Goal: Task Accomplishment & Management: Complete application form

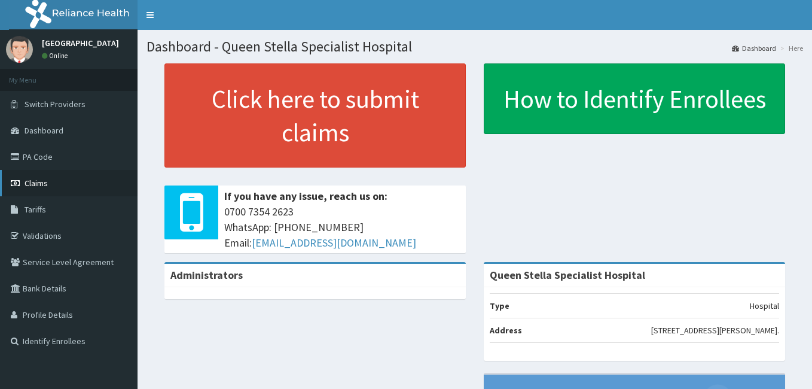
click at [35, 184] on span "Claims" at bounding box center [36, 183] width 23 height 11
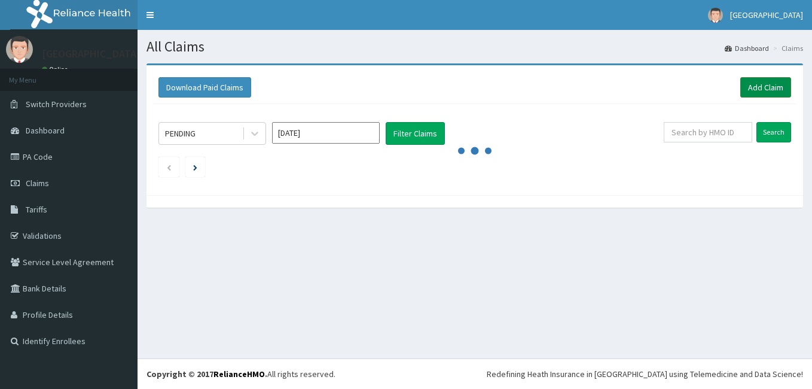
click at [762, 89] on link "Add Claim" at bounding box center [765, 87] width 51 height 20
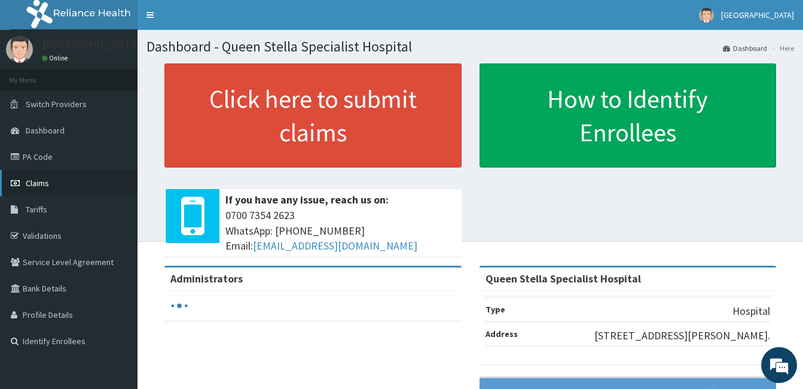
click at [40, 181] on span "Claims" at bounding box center [37, 183] width 23 height 11
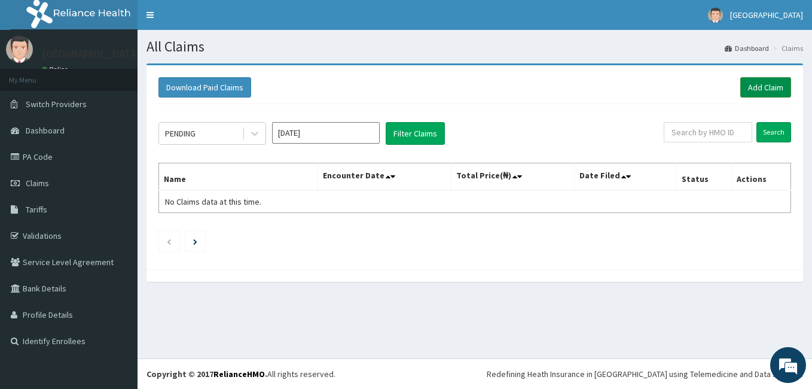
click at [759, 83] on link "Add Claim" at bounding box center [765, 87] width 51 height 20
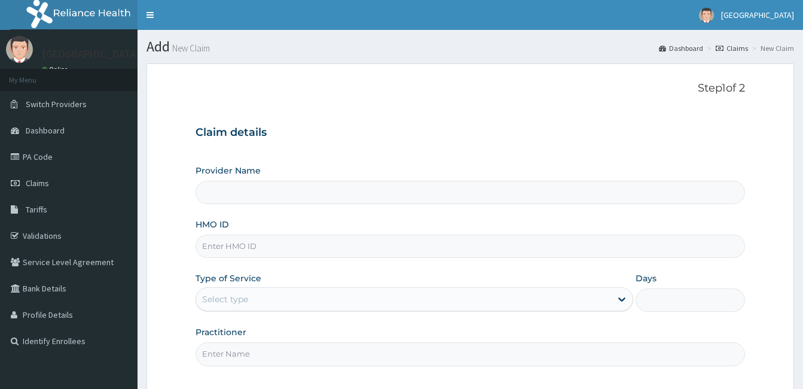
click at [287, 252] on input "HMO ID" at bounding box center [471, 245] width 550 height 23
type input "Queen Stella Specialist Hospital"
paste input "GBZ/10204/B"
type input "GBZ/10204/B"
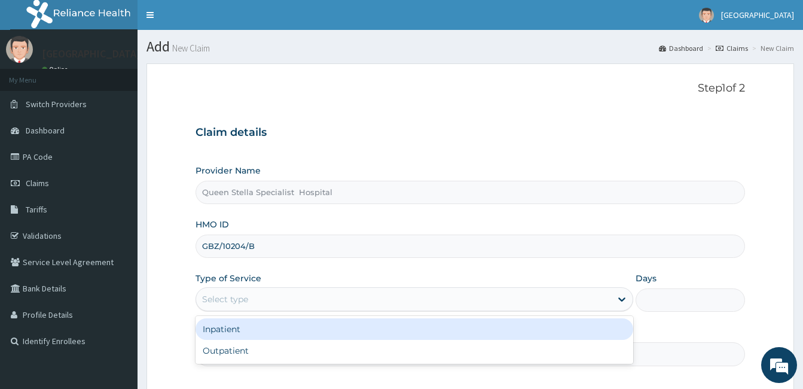
click at [289, 298] on div "Select type" at bounding box center [403, 298] width 415 height 19
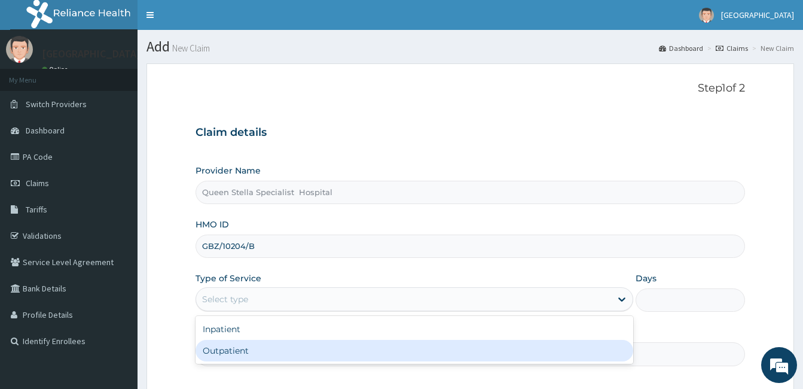
click at [292, 349] on div "Outpatient" at bounding box center [415, 351] width 438 height 22
type input "1"
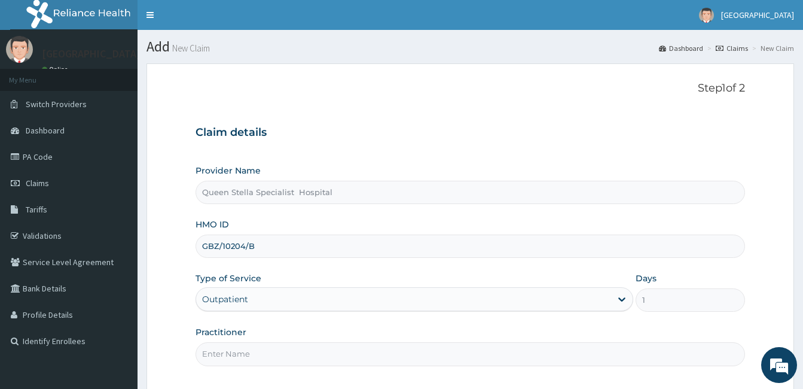
click at [271, 351] on input "Practitioner" at bounding box center [471, 353] width 550 height 23
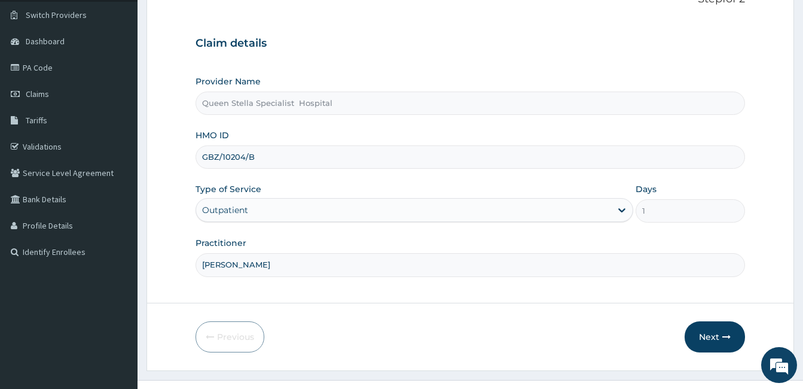
scroll to position [96, 0]
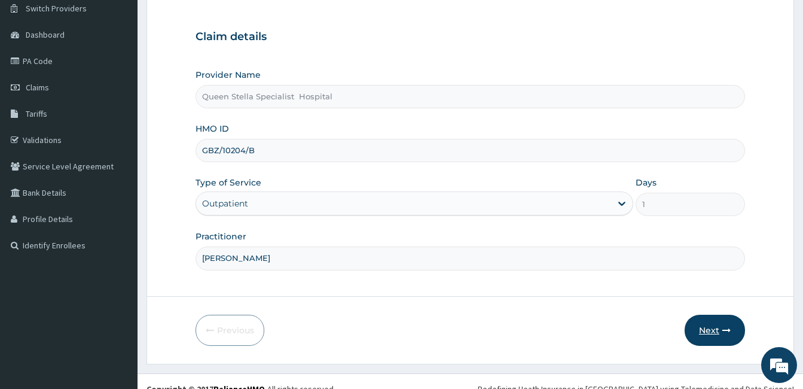
type input "DR ONI"
click at [719, 328] on button "Next" at bounding box center [715, 330] width 60 height 31
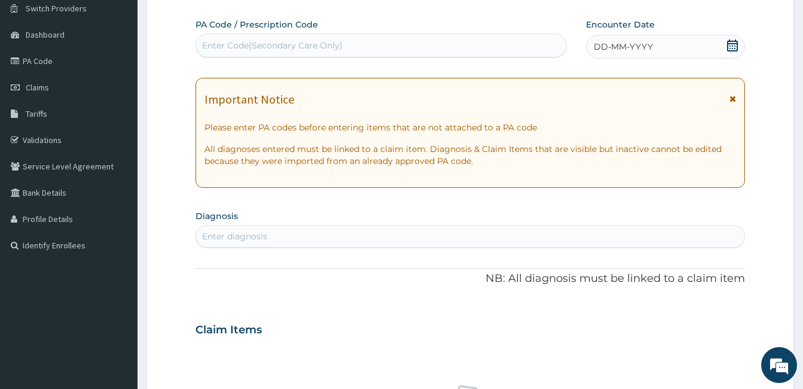
click at [734, 42] on icon at bounding box center [733, 45] width 12 height 12
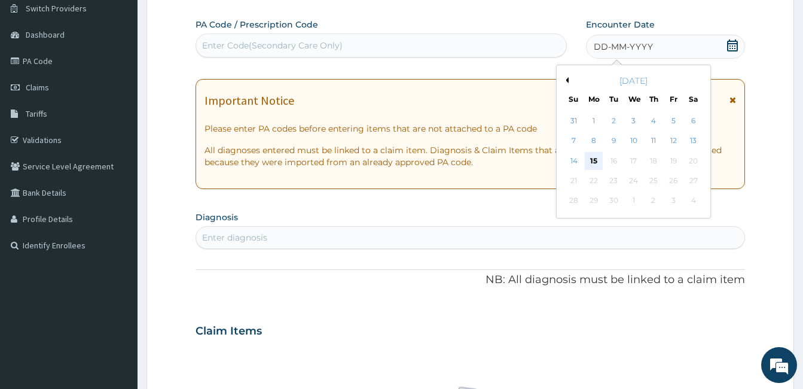
click at [593, 159] on div "15" at bounding box center [594, 161] width 18 height 18
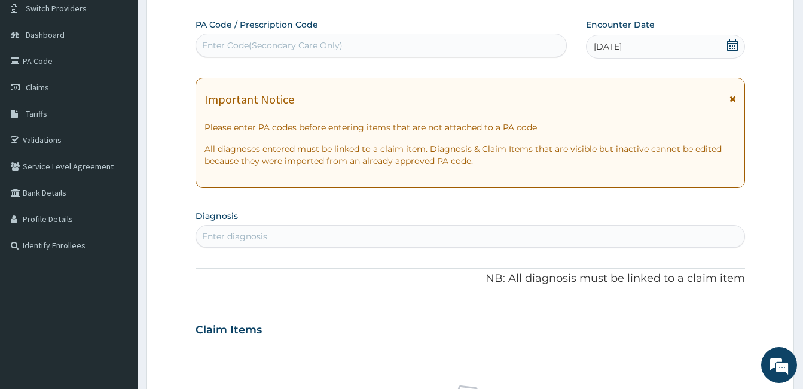
click at [304, 237] on div "Enter diagnosis" at bounding box center [470, 236] width 548 height 19
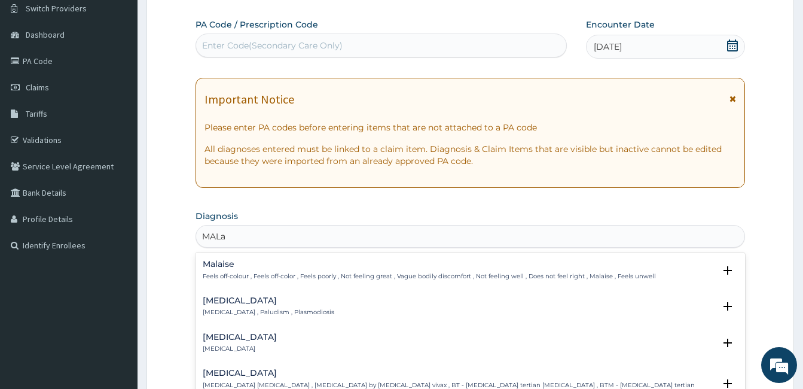
type input "MALar"
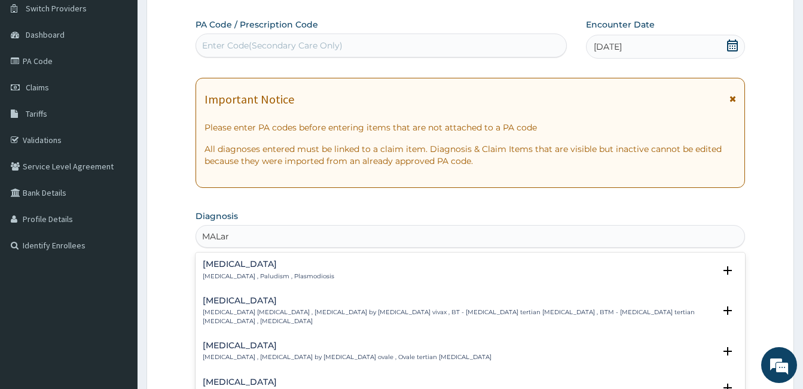
click at [242, 267] on h4 "Malaria" at bounding box center [269, 264] width 132 height 9
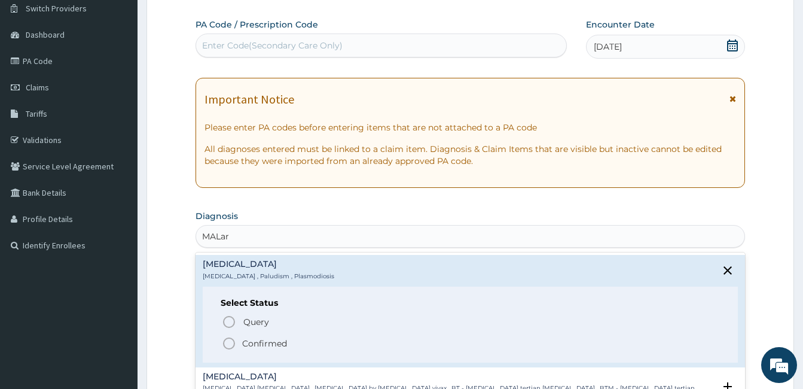
click at [229, 347] on icon "status option filled" at bounding box center [229, 343] width 14 height 14
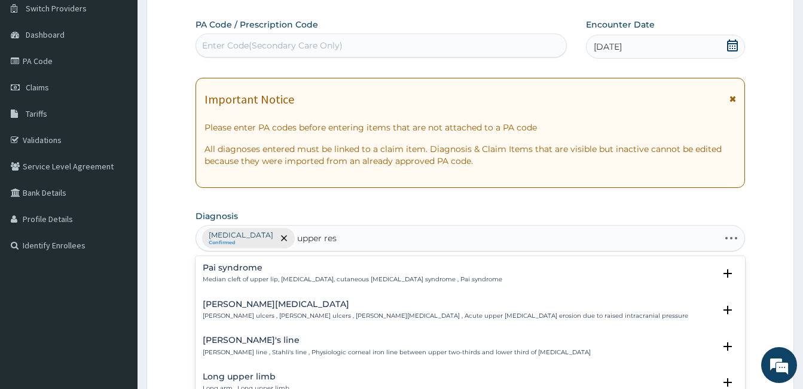
type input "upper resp"
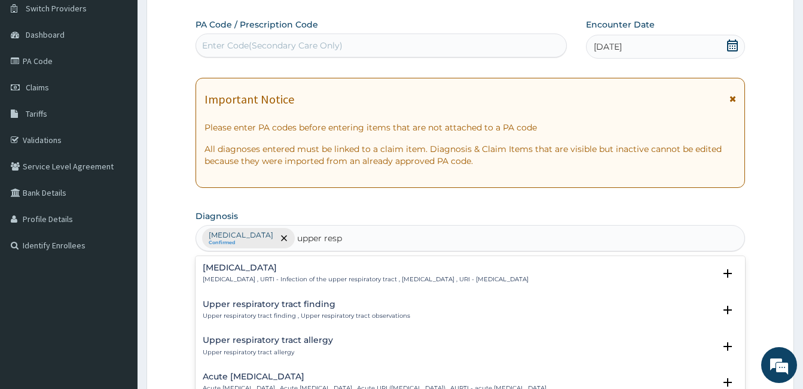
click at [282, 267] on h4 "Upper respiratory infection" at bounding box center [366, 267] width 326 height 9
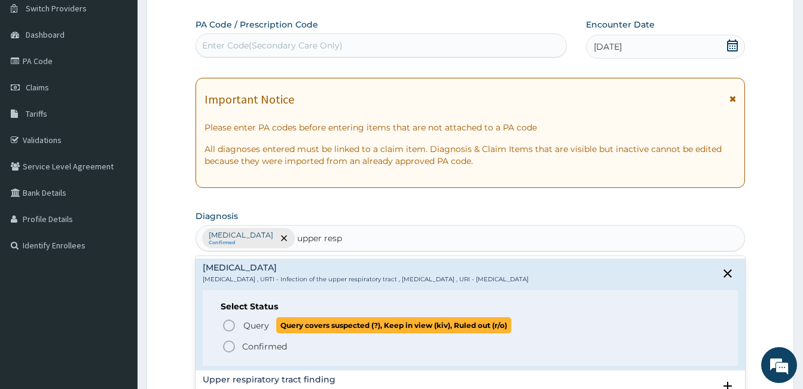
click at [229, 322] on icon "status option query" at bounding box center [229, 325] width 14 height 14
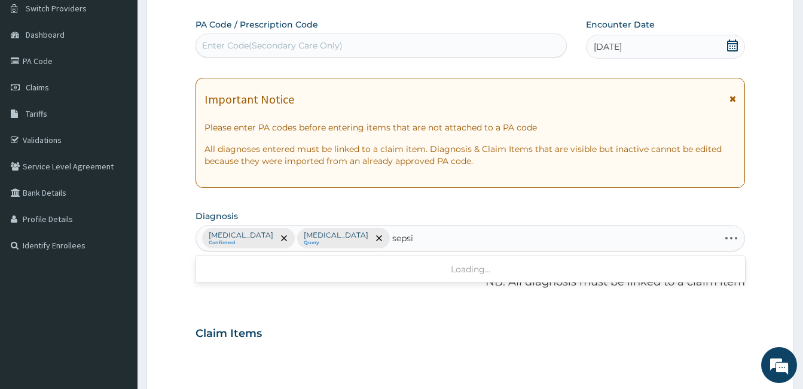
type input "sepsis"
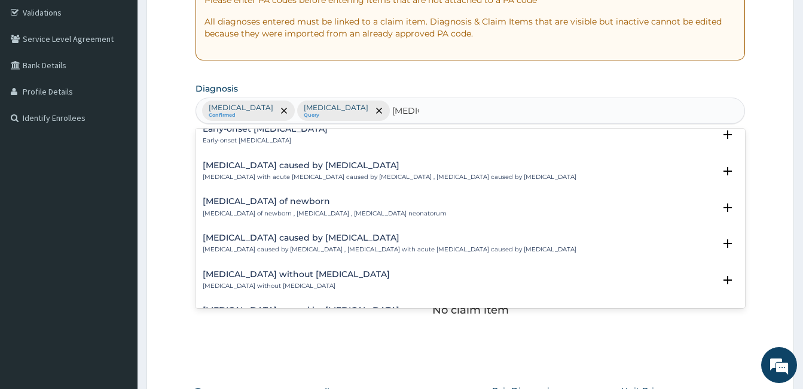
scroll to position [1076, 0]
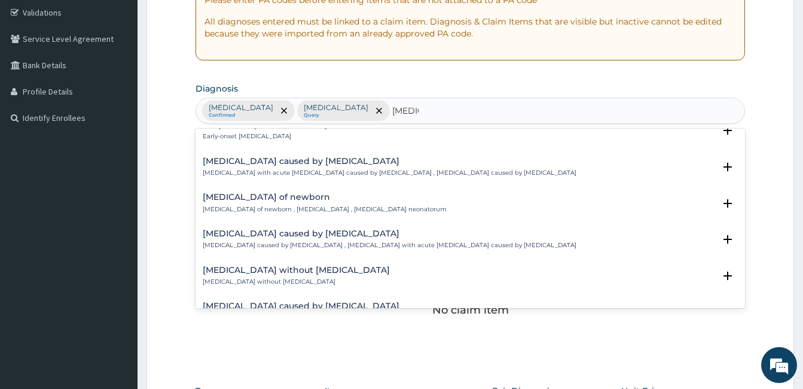
click at [316, 229] on h4 "Sepsis caused by Salmonella" at bounding box center [390, 233] width 374 height 9
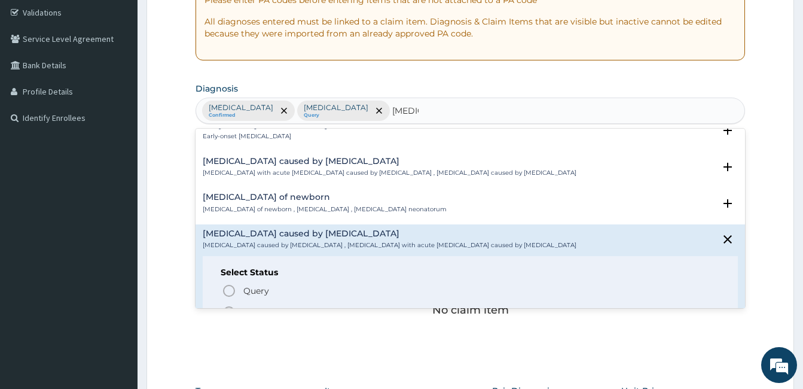
click at [225, 305] on icon "status option filled" at bounding box center [229, 312] width 14 height 14
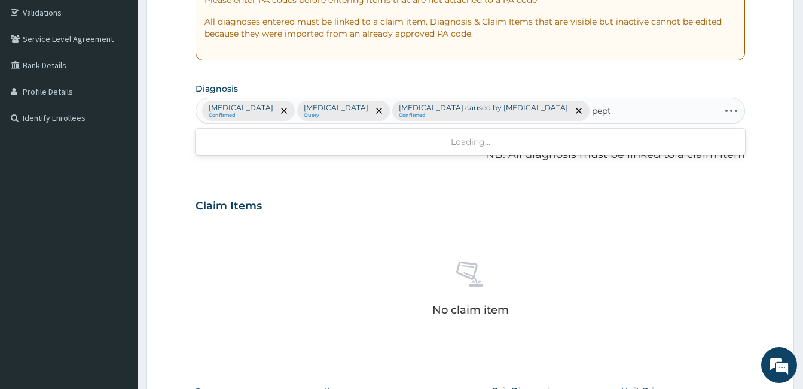
type input "pepti"
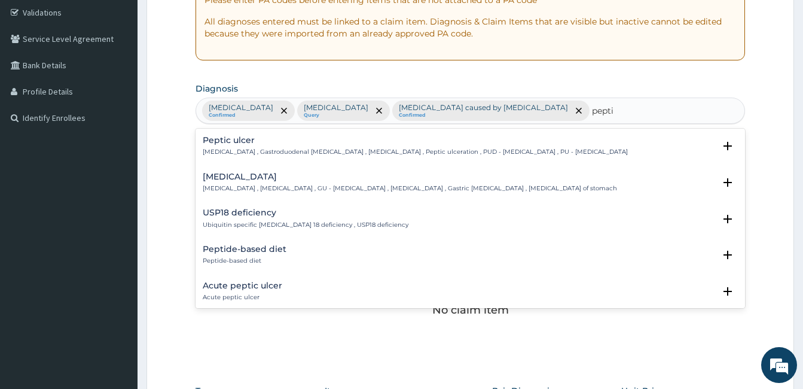
click at [224, 148] on p "Peptic ulcer , Gastroduodenal ulcer , Peptic ulcer disease , Peptic ulceration …" at bounding box center [415, 152] width 425 height 8
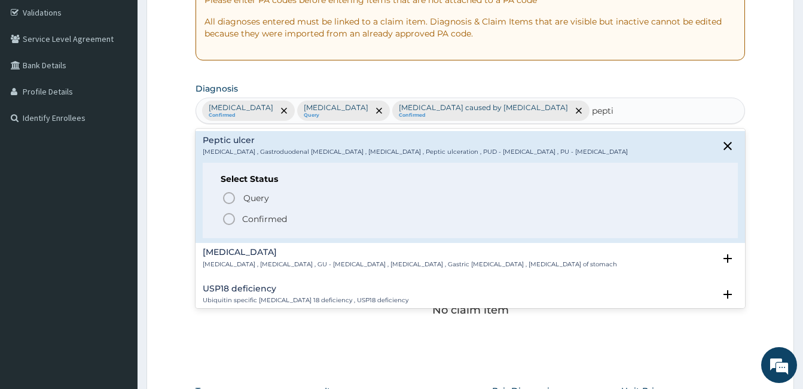
click at [230, 221] on icon "status option filled" at bounding box center [229, 219] width 14 height 14
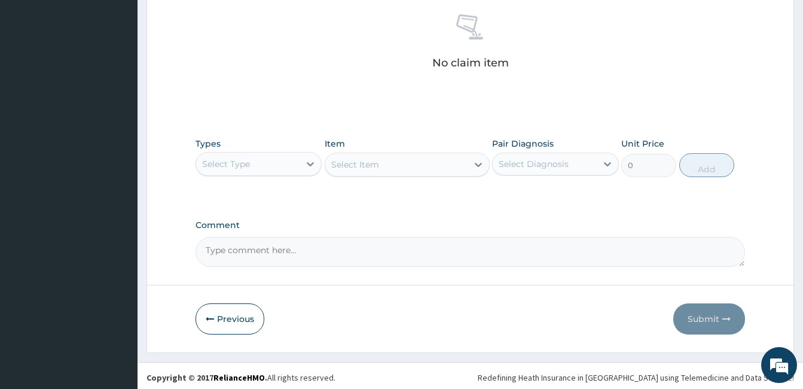
scroll to position [474, 0]
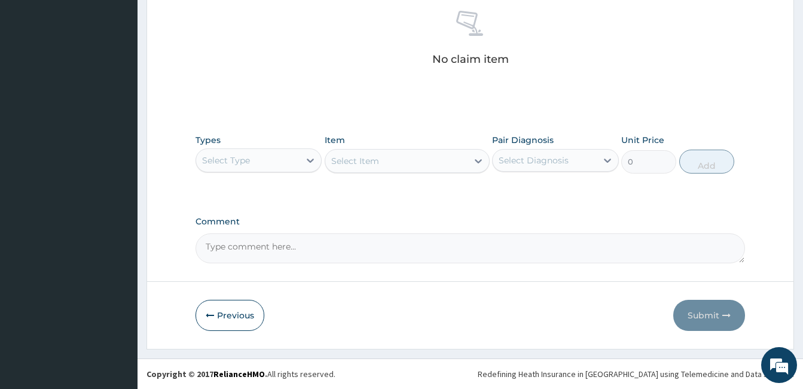
click at [291, 164] on div "Select Type" at bounding box center [247, 160] width 103 height 19
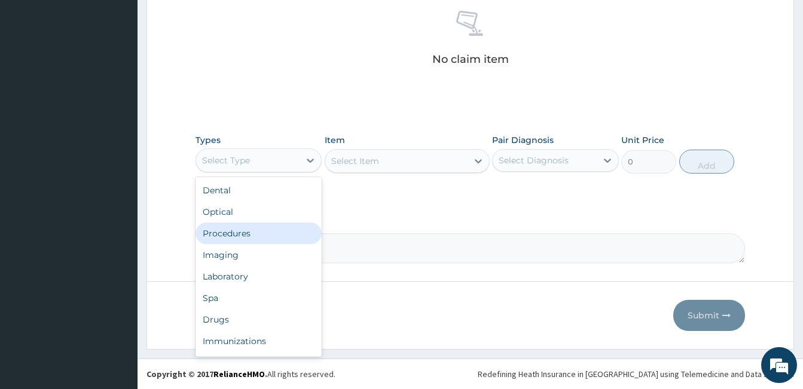
click at [276, 232] on div "Procedures" at bounding box center [259, 233] width 126 height 22
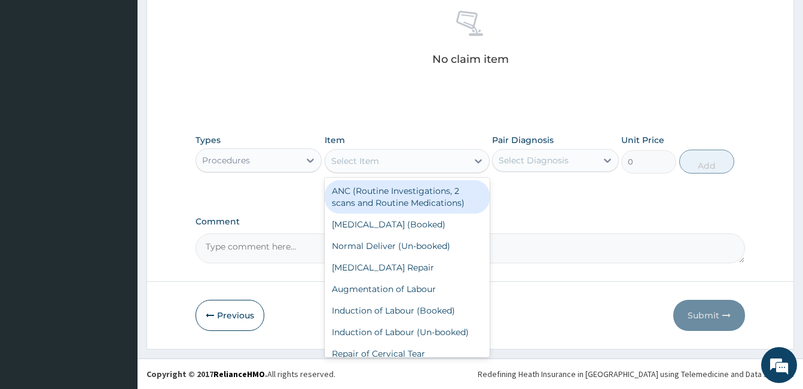
click at [350, 169] on div "Select Item" at bounding box center [396, 160] width 142 height 19
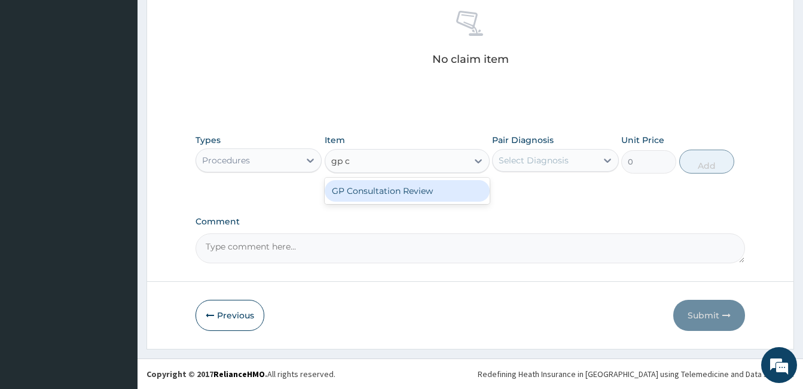
type input "gp"
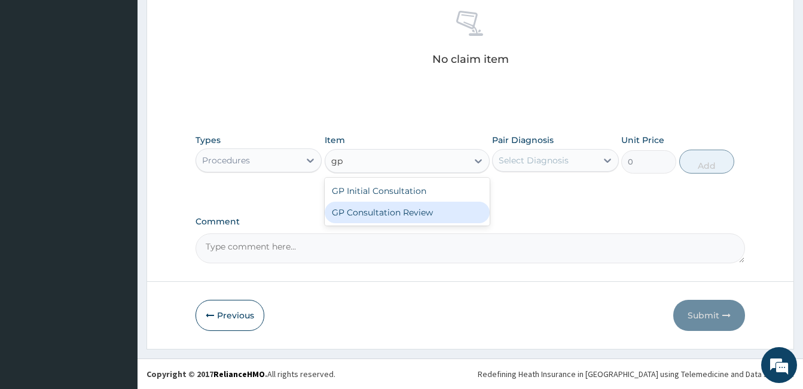
click at [373, 188] on div "GP Initial Consultation" at bounding box center [407, 191] width 165 height 22
type input "2500"
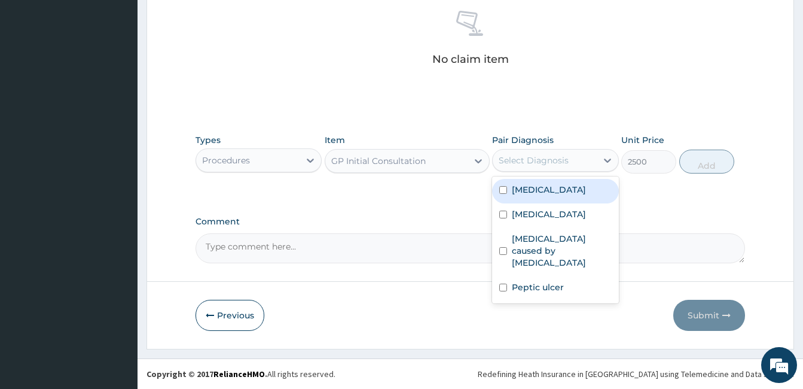
click at [576, 158] on div "Select Diagnosis" at bounding box center [544, 160] width 103 height 19
click at [502, 190] on input "checkbox" at bounding box center [503, 190] width 8 height 8
checkbox input "true"
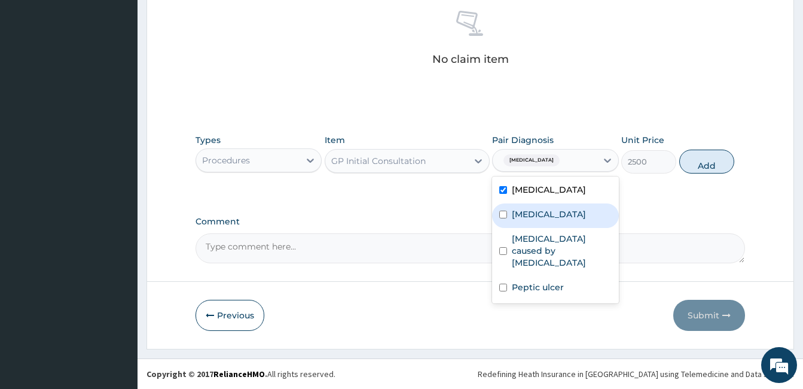
click at [504, 218] on input "checkbox" at bounding box center [503, 214] width 8 height 8
checkbox input "true"
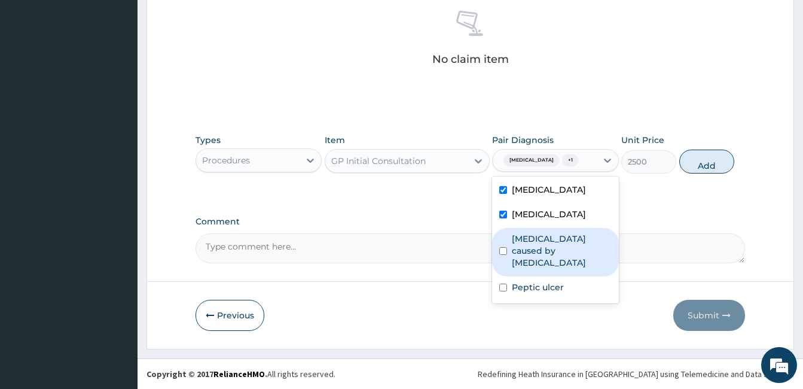
click at [502, 255] on input "checkbox" at bounding box center [503, 251] width 8 height 8
checkbox input "true"
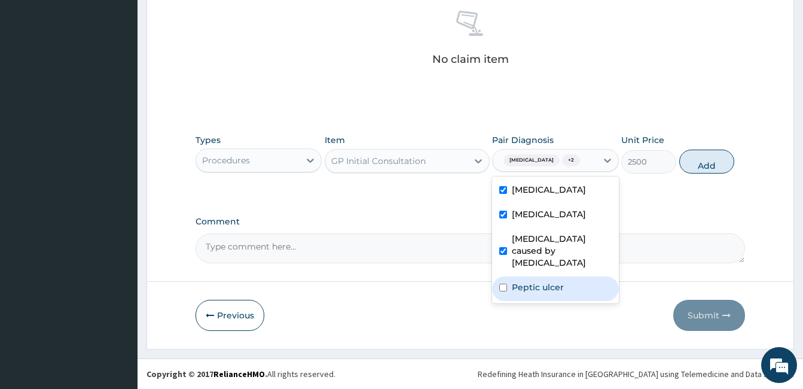
click at [502, 291] on input "checkbox" at bounding box center [503, 287] width 8 height 8
checkbox input "true"
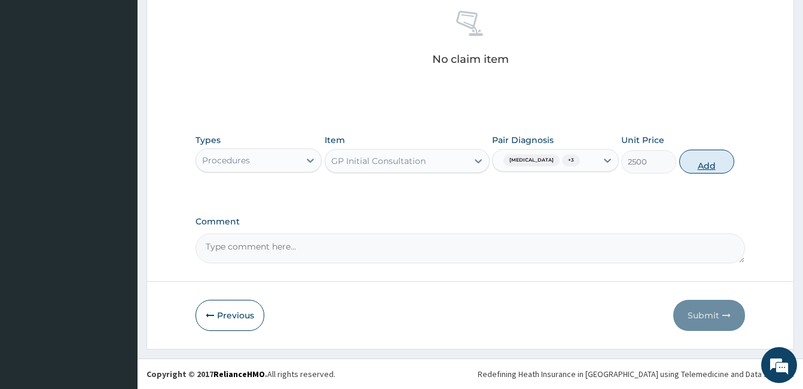
click at [714, 161] on button "Add" at bounding box center [706, 161] width 55 height 24
type input "0"
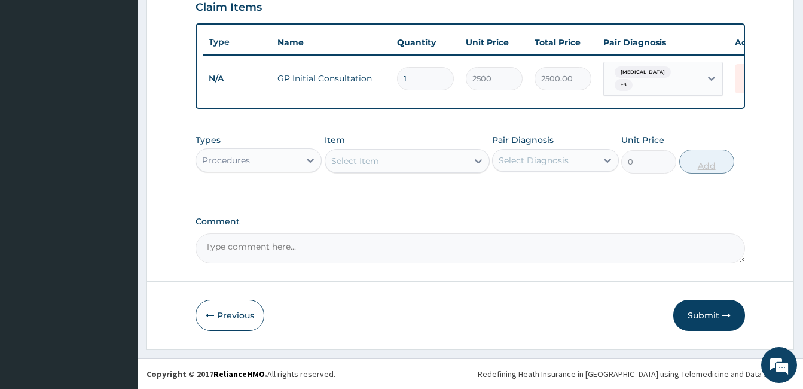
scroll to position [426, 0]
click at [307, 161] on icon at bounding box center [310, 160] width 12 height 12
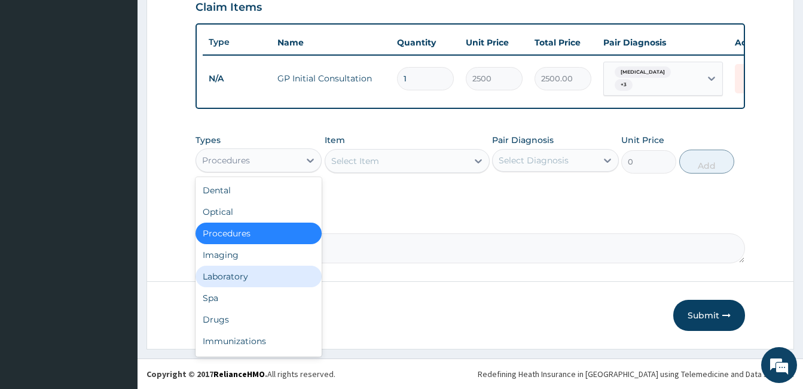
click at [275, 282] on div "Laboratory" at bounding box center [259, 276] width 126 height 22
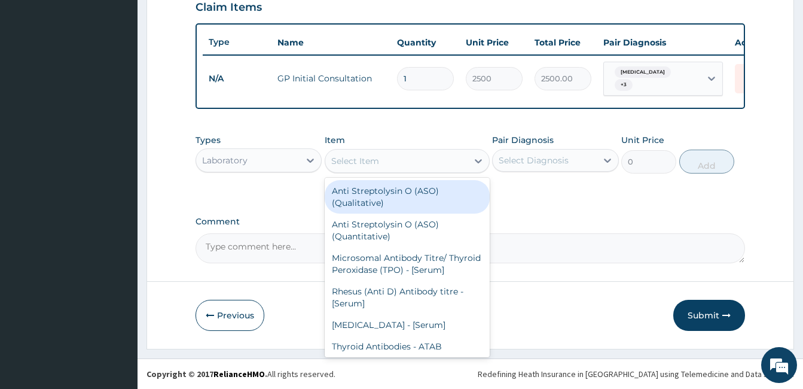
click at [345, 169] on div "Select Item" at bounding box center [396, 160] width 142 height 19
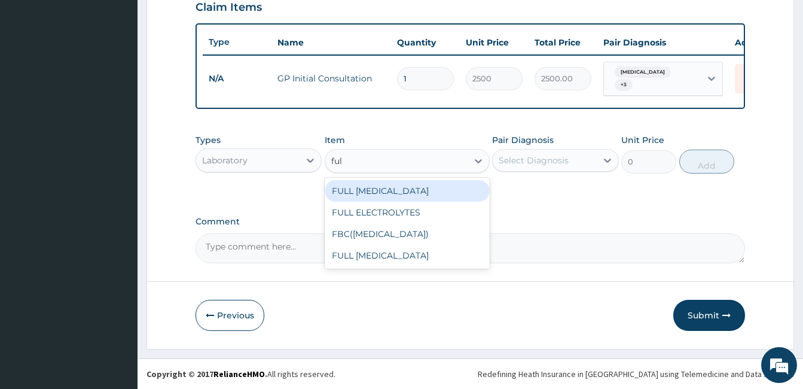
type input "full"
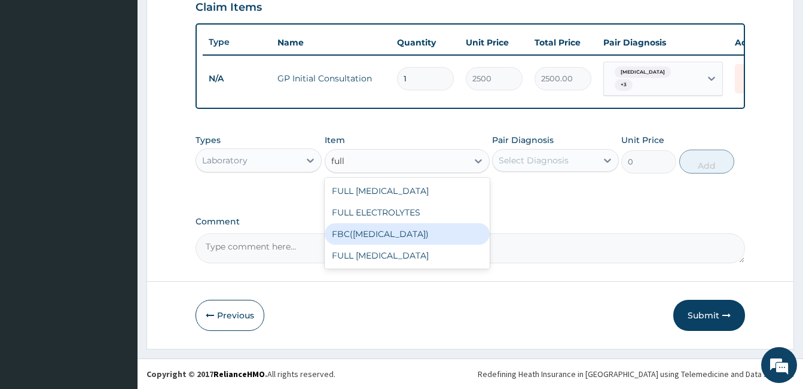
click at [370, 232] on div "FBC(FULL BLOOD COUNT)" at bounding box center [407, 234] width 165 height 22
type input "4000"
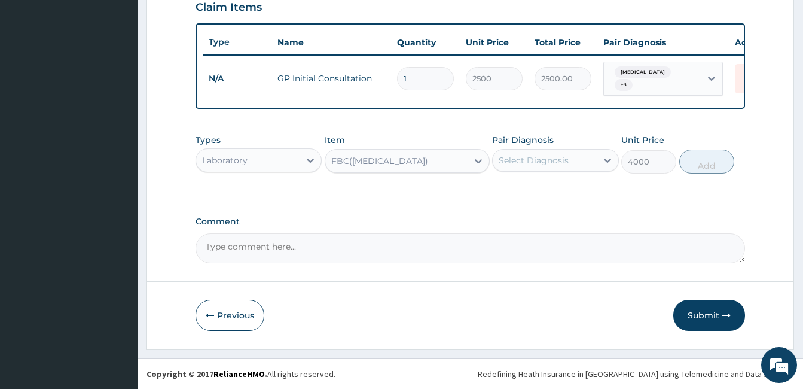
click at [524, 157] on div "Select Diagnosis" at bounding box center [534, 160] width 70 height 12
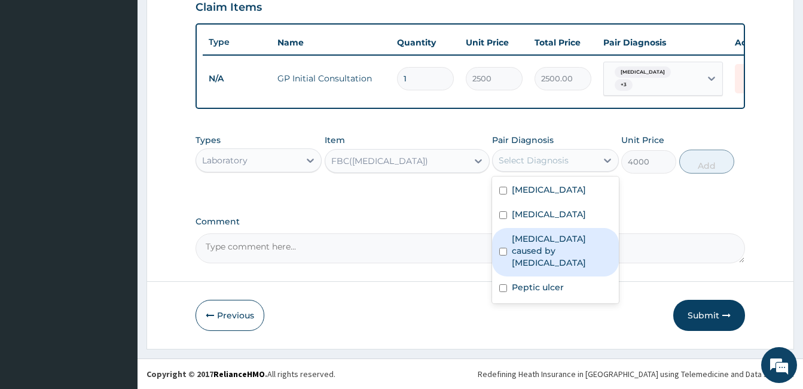
click at [505, 255] on input "checkbox" at bounding box center [503, 252] width 8 height 8
checkbox input "true"
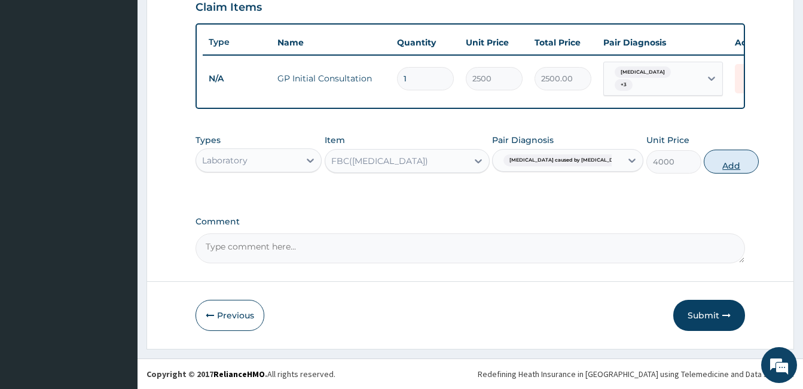
click at [719, 161] on button "Add" at bounding box center [731, 161] width 55 height 24
type input "0"
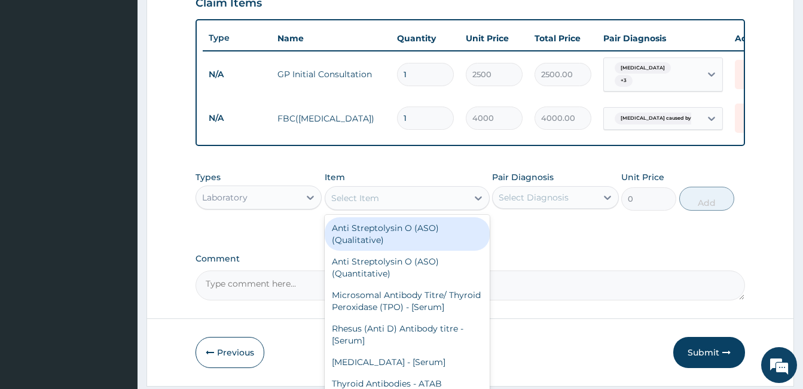
click at [370, 204] on div "Select Item" at bounding box center [355, 198] width 48 height 12
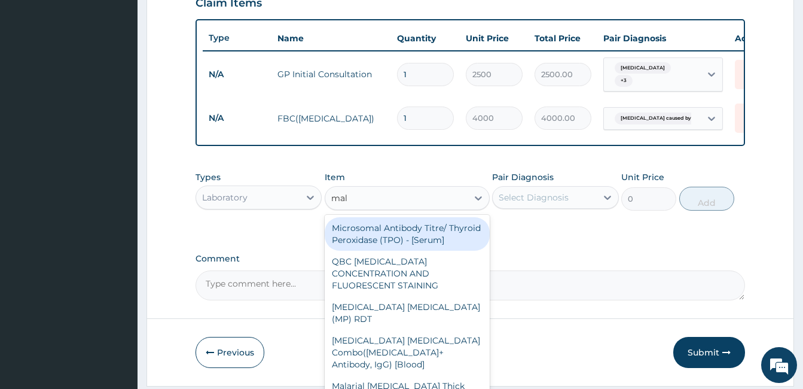
type input "mala"
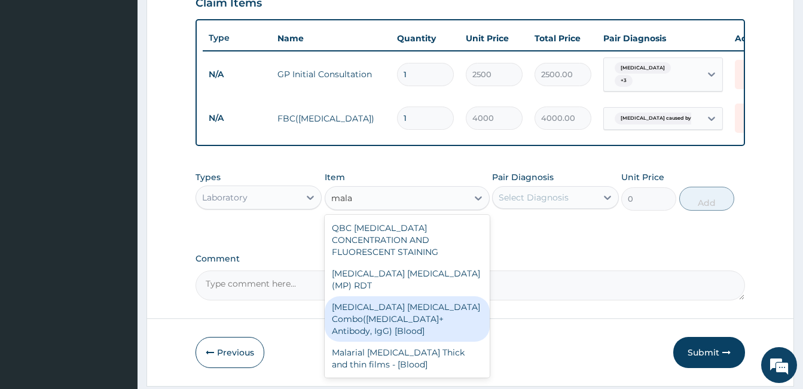
click at [392, 296] on div "Malaria Parasite Combo(Blood Film+ Antibody, IgG) [Blood]" at bounding box center [407, 318] width 165 height 45
type input "2200"
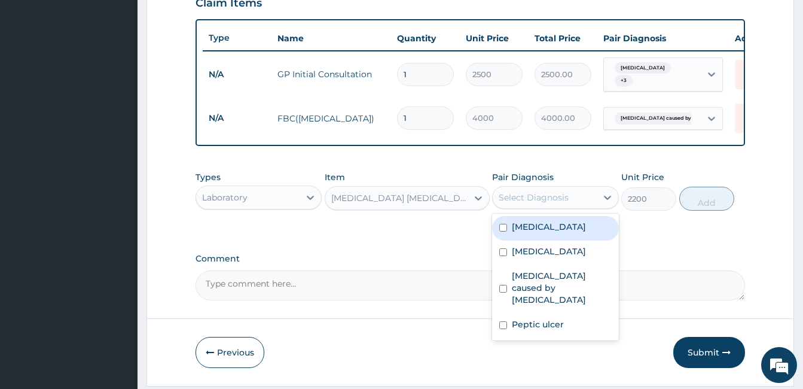
click at [546, 203] on div "Select Diagnosis" at bounding box center [534, 197] width 70 height 12
click at [502, 231] on input "checkbox" at bounding box center [503, 228] width 8 height 8
checkbox input "true"
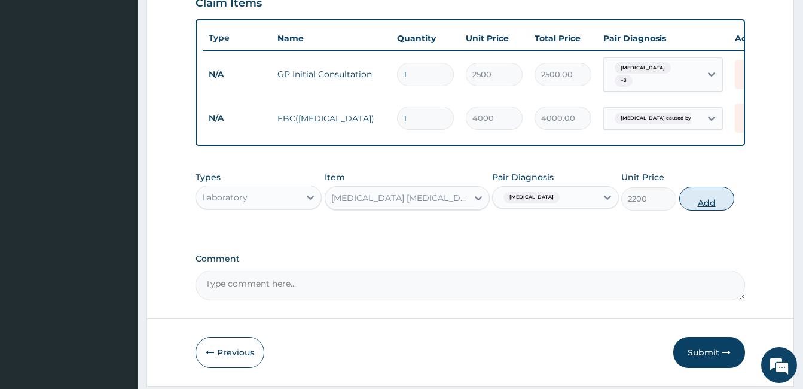
click at [722, 194] on button "Add" at bounding box center [706, 199] width 55 height 24
type input "0"
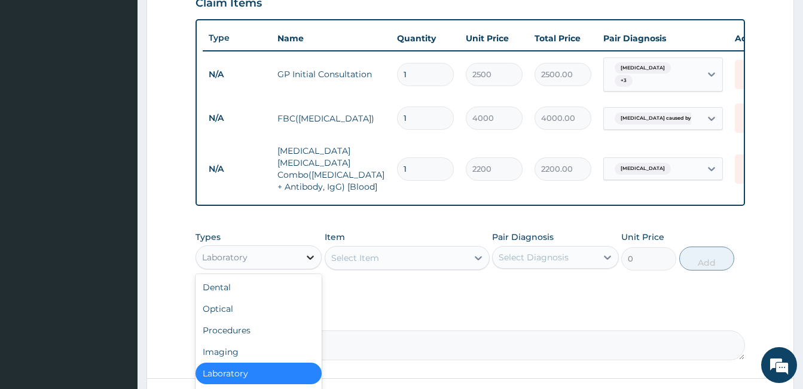
click at [308, 251] on icon at bounding box center [310, 257] width 12 height 12
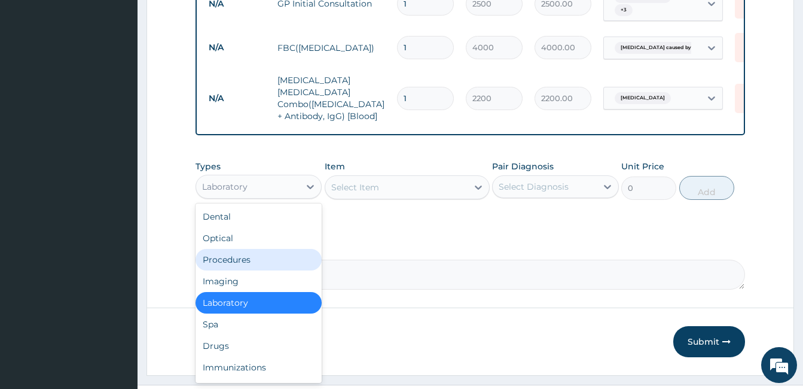
scroll to position [497, 0]
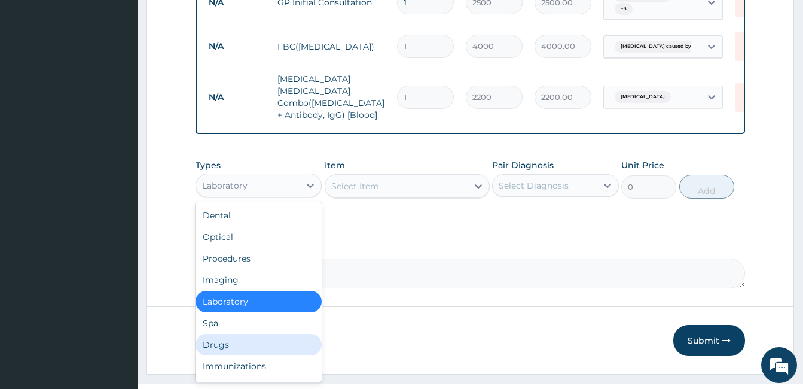
click at [208, 334] on div "Drugs" at bounding box center [259, 345] width 126 height 22
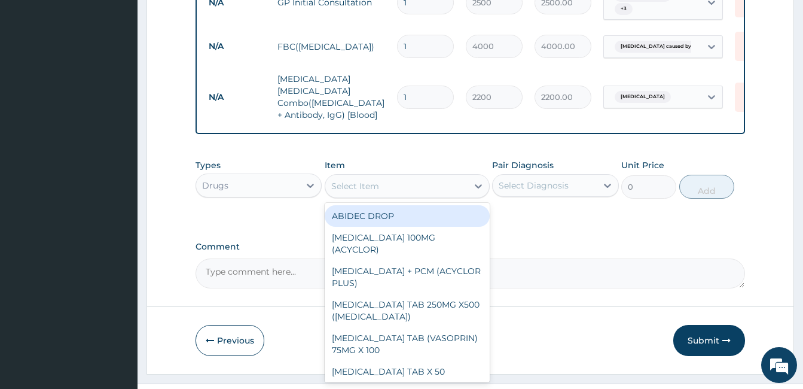
click at [346, 183] on div "Select Item" at bounding box center [355, 186] width 48 height 12
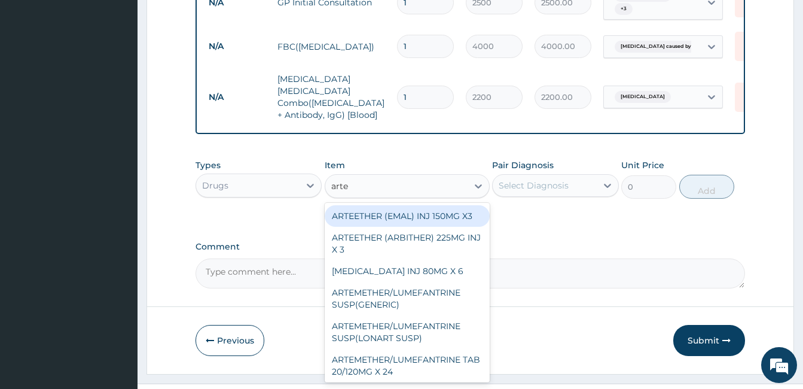
type input "artem"
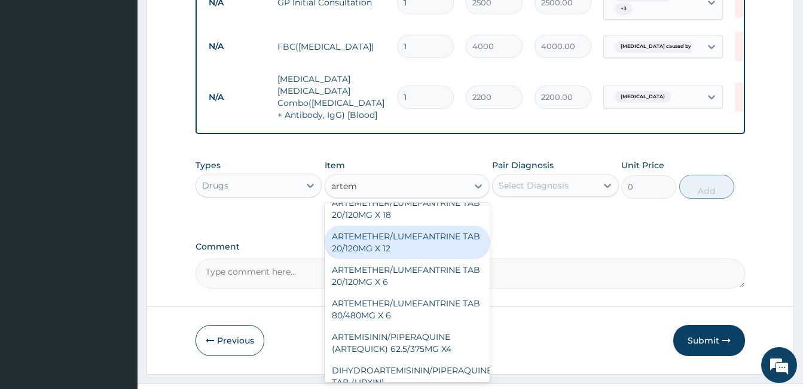
scroll to position [224, 0]
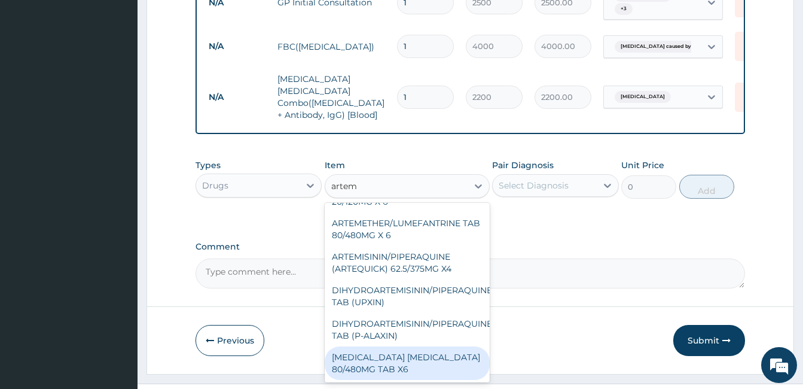
click at [424, 346] on div "ARTEMETHER LUMEFANTRINE 80/480MG TAB X6" at bounding box center [407, 362] width 165 height 33
type input "2500"
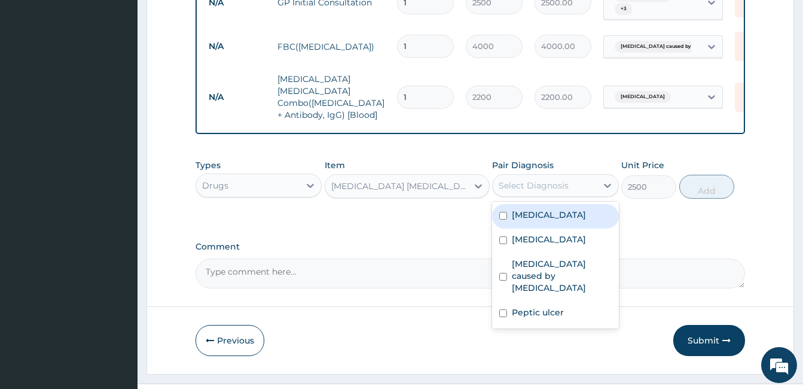
click at [525, 179] on div "Select Diagnosis" at bounding box center [534, 185] width 70 height 12
click at [503, 212] on input "checkbox" at bounding box center [503, 216] width 8 height 8
checkbox input "true"
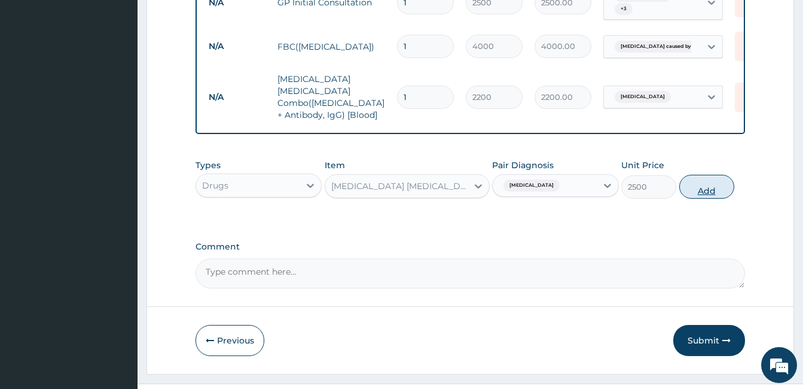
click at [704, 182] on button "Add" at bounding box center [706, 187] width 55 height 24
type input "0"
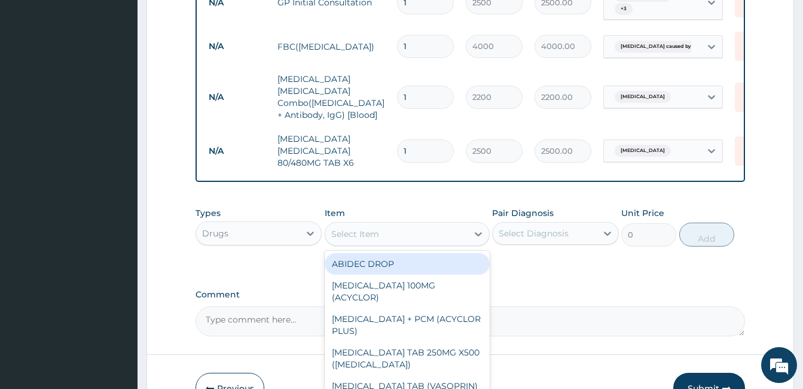
click at [433, 228] on div "Select Item" at bounding box center [396, 233] width 142 height 19
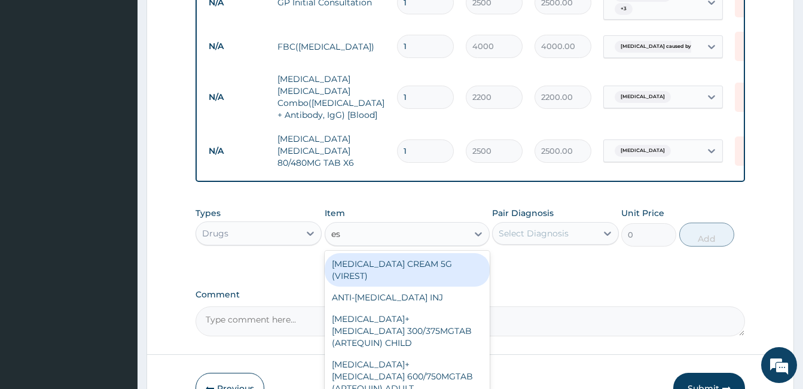
type input "eso"
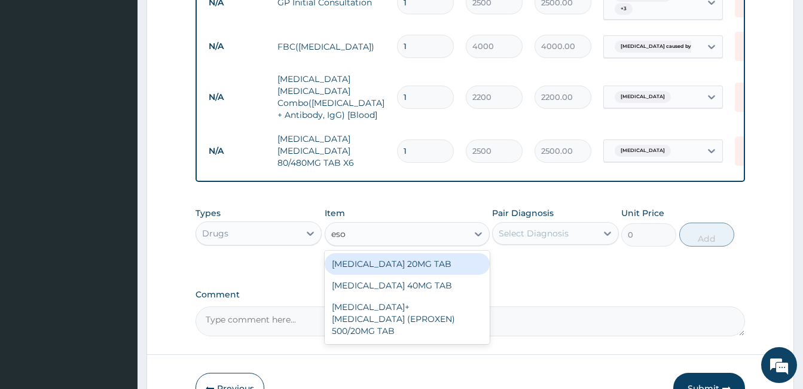
click at [432, 256] on div "ESOMEPRAZOLE 20MG TAB" at bounding box center [407, 264] width 165 height 22
type input "120"
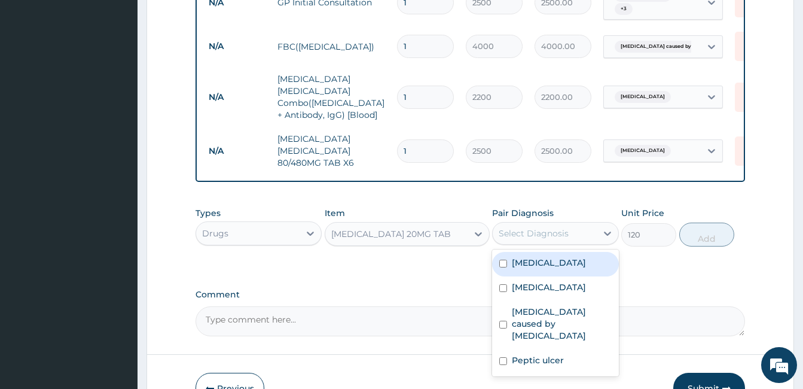
click at [519, 230] on div "Select Diagnosis" at bounding box center [534, 233] width 70 height 12
click at [550, 227] on div "Select Diagnosis" at bounding box center [534, 233] width 70 height 12
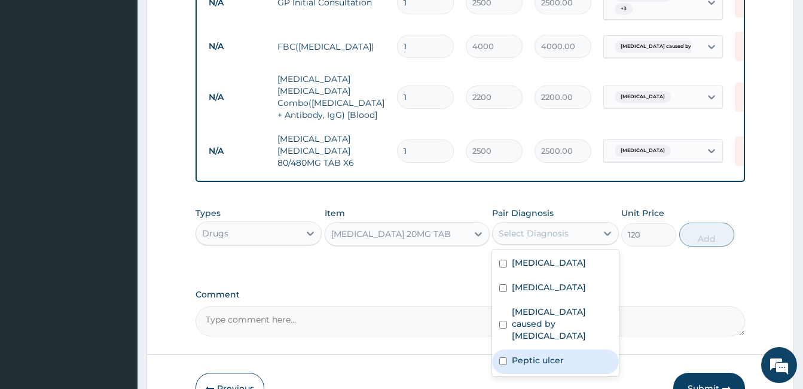
click at [503, 357] on input "checkbox" at bounding box center [503, 361] width 8 height 8
checkbox input "true"
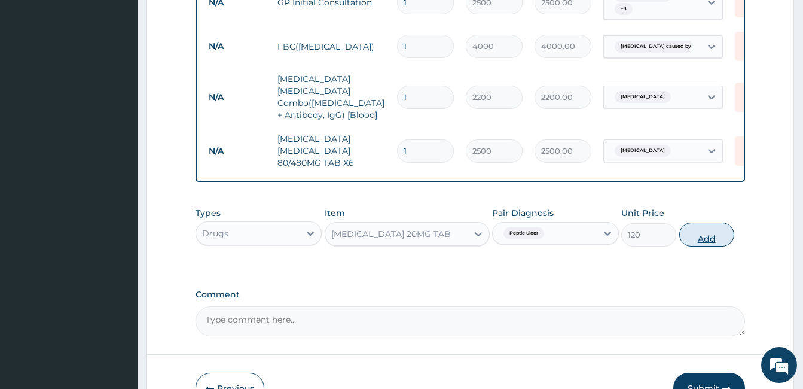
click at [700, 228] on button "Add" at bounding box center [706, 234] width 55 height 24
type input "0"
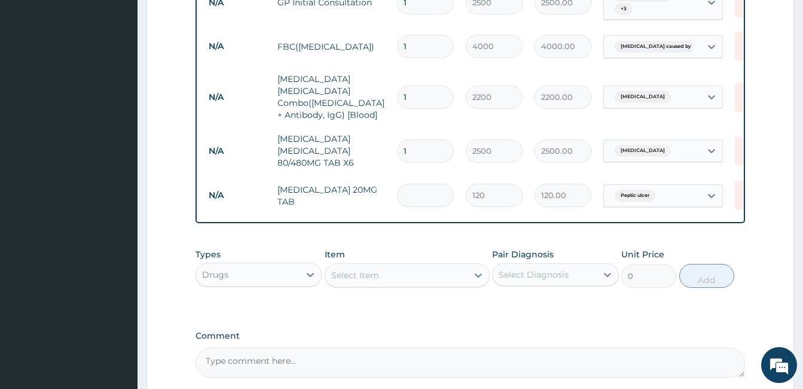
type input "0.00"
type input "3"
type input "360.00"
type input "30"
type input "3600.00"
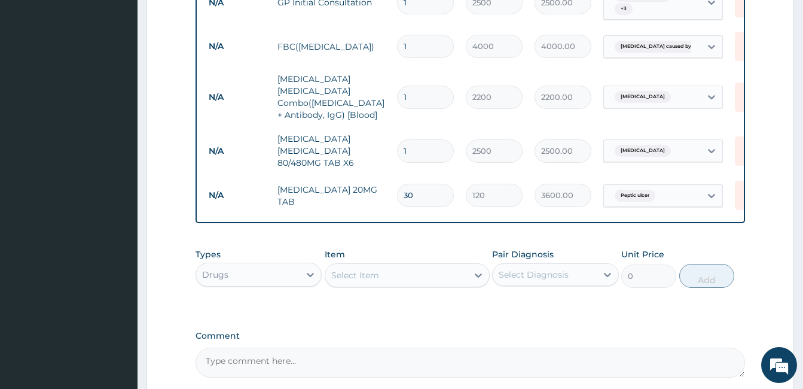
type input "30"
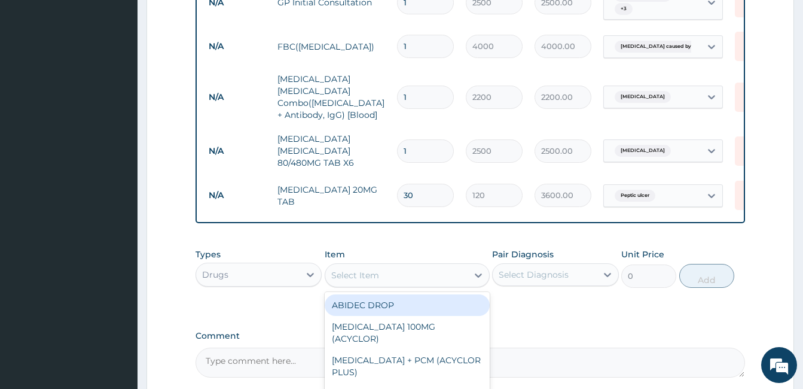
click at [337, 276] on div "Select Item" at bounding box center [396, 274] width 142 height 19
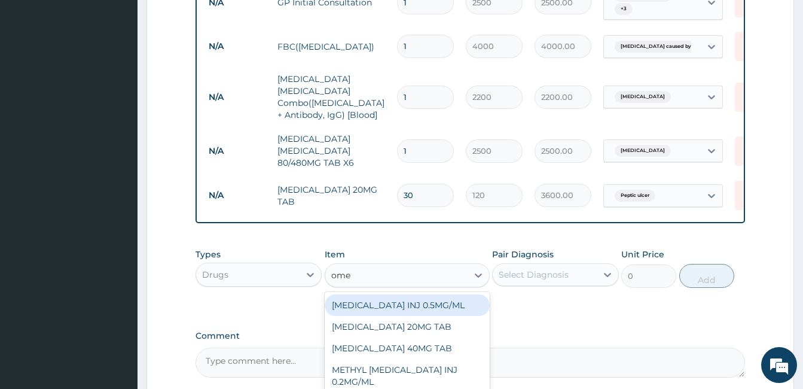
type input "omep"
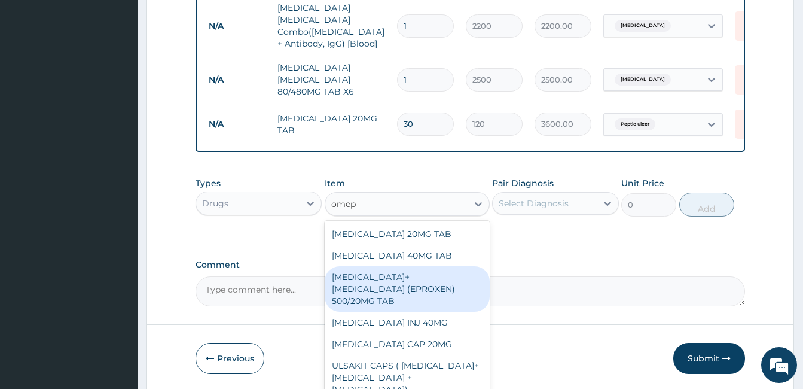
scroll to position [569, 0]
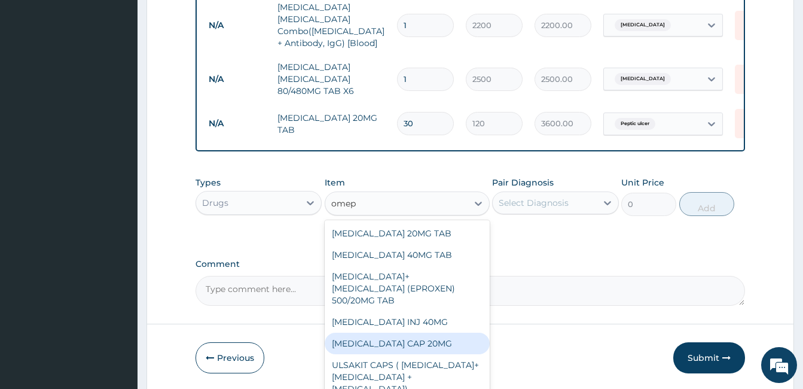
click at [434, 332] on div "OMEPRAZOLE CAP 20MG" at bounding box center [407, 343] width 165 height 22
type input "25"
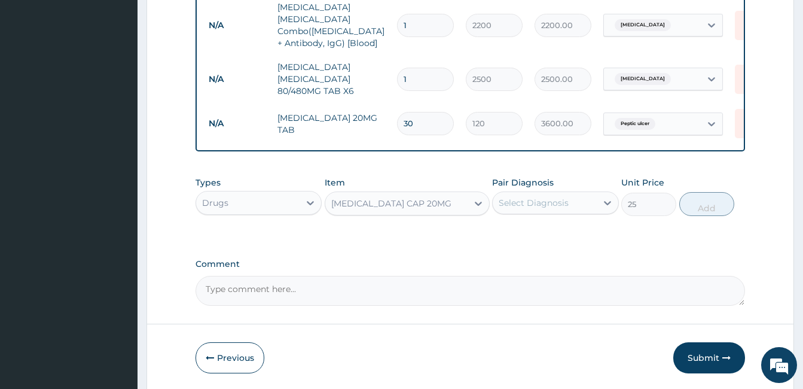
click at [359, 197] on div "OMEPRAZOLE CAP 20MG" at bounding box center [391, 203] width 120 height 12
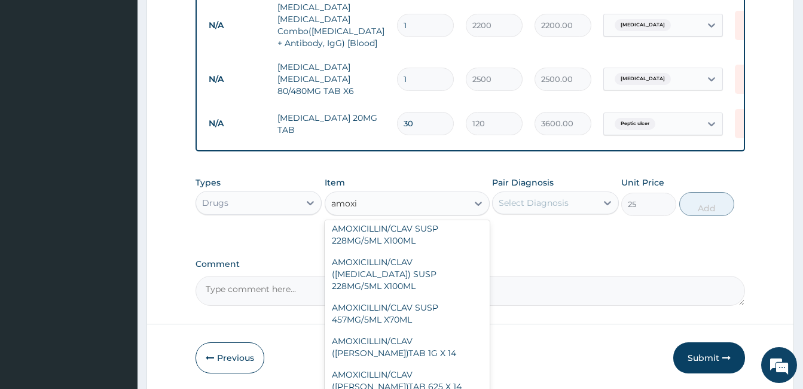
type input "amoxic"
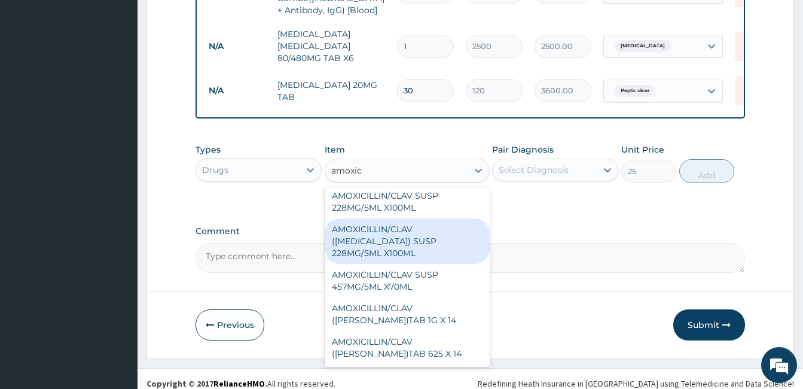
scroll to position [604, 0]
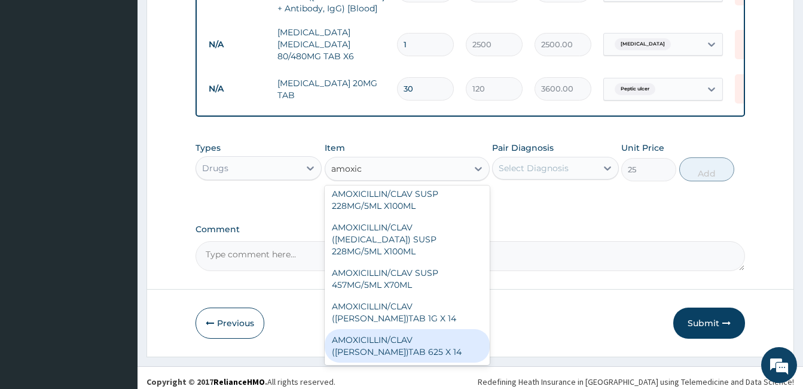
click at [448, 344] on div "AMOXICILLIN/CLAV (FLEMING)TAB 625 X 14" at bounding box center [407, 345] width 165 height 33
type input "200"
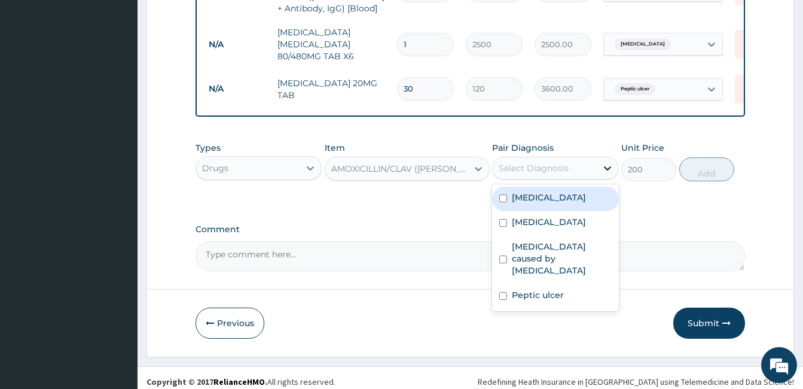
click at [607, 162] on icon at bounding box center [608, 168] width 12 height 12
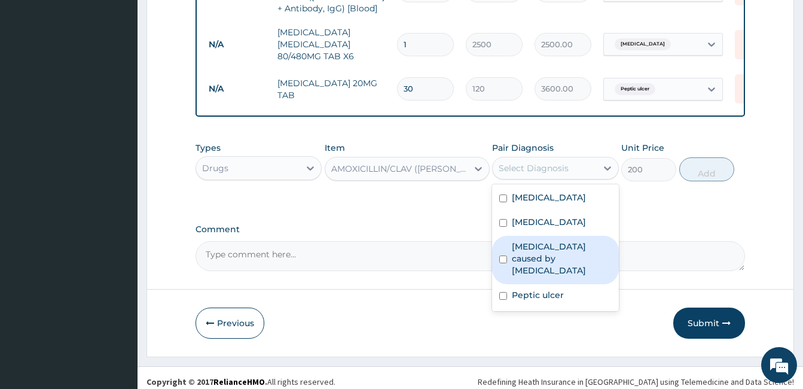
click at [502, 256] on input "checkbox" at bounding box center [503, 259] width 8 height 8
checkbox input "true"
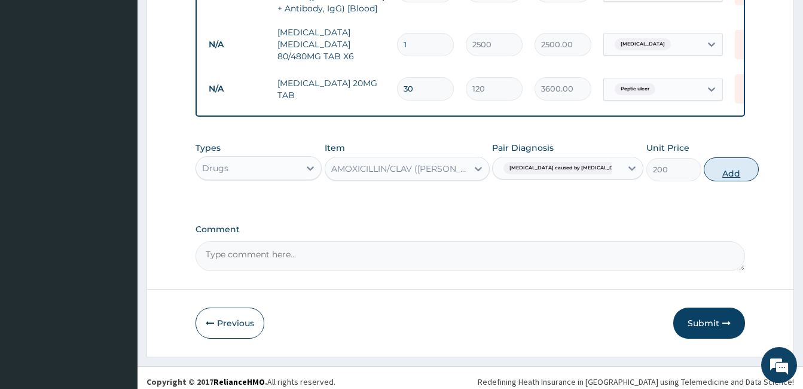
click at [704, 157] on button "Add" at bounding box center [731, 169] width 55 height 24
type input "0"
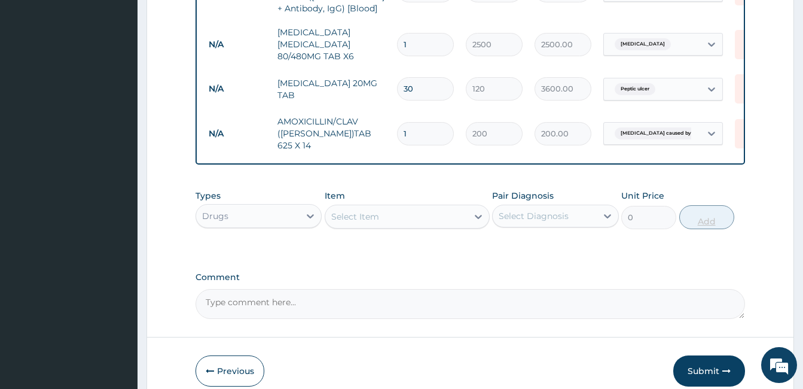
type input "10"
type input "2000.00"
type input "10"
click at [429, 207] on div "Select Item" at bounding box center [396, 216] width 142 height 19
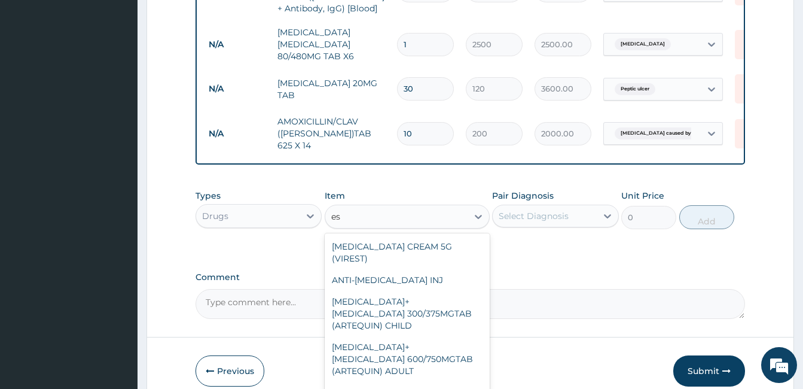
type input "e"
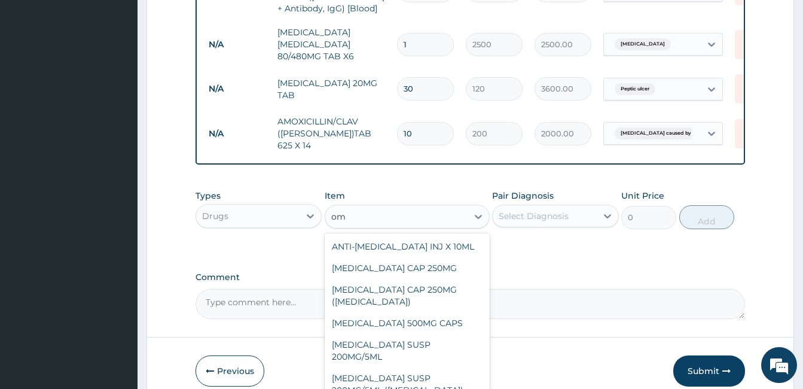
type input "ome"
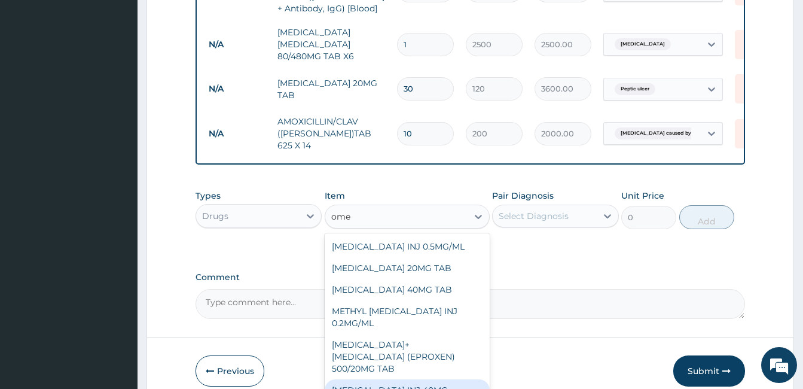
click at [442, 379] on div "OMEPRAZOLE INJ 40MG" at bounding box center [407, 390] width 165 height 22
type input "600"
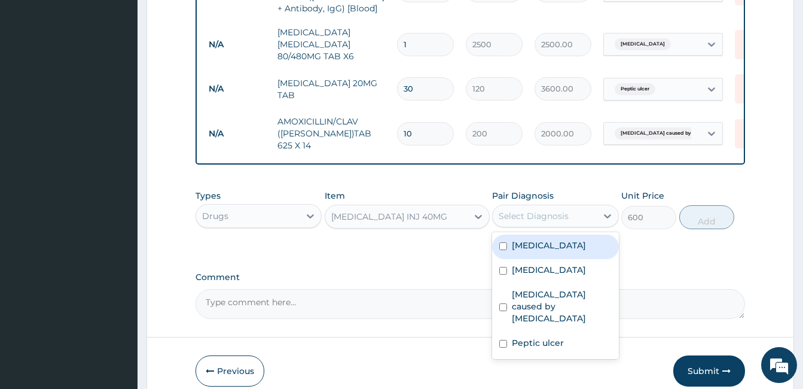
click at [522, 210] on div "Select Diagnosis" at bounding box center [534, 216] width 70 height 12
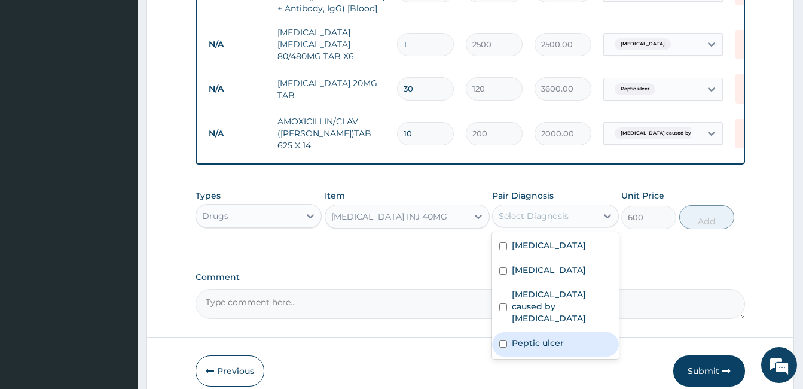
click at [502, 340] on input "checkbox" at bounding box center [503, 344] width 8 height 8
checkbox input "true"
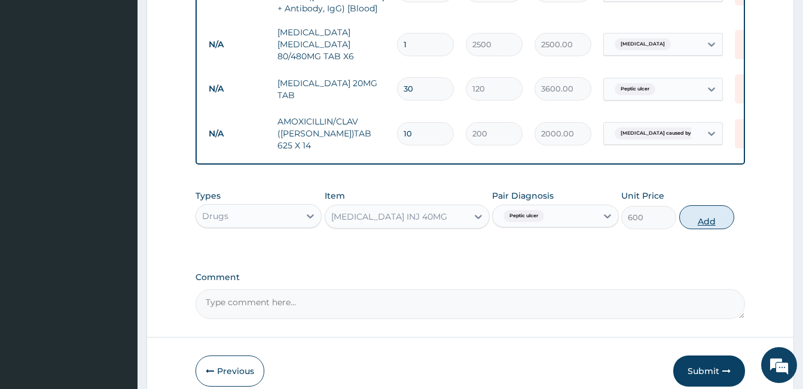
click at [724, 206] on button "Add" at bounding box center [706, 217] width 55 height 24
type input "0"
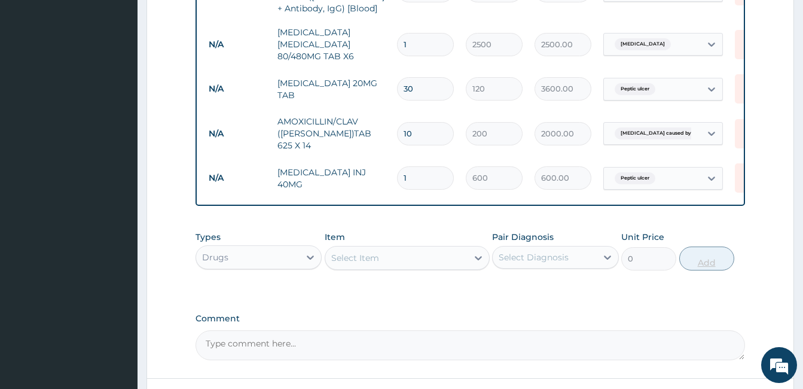
type input "0.00"
type input "3"
type input "1800.00"
type input "3"
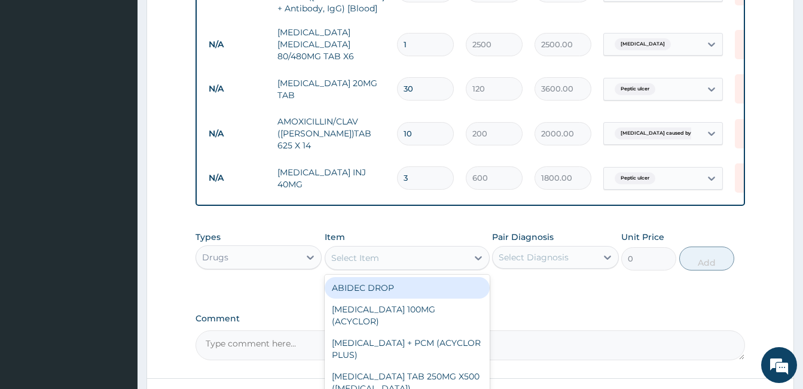
click at [467, 248] on div "Select Item" at bounding box center [396, 257] width 142 height 19
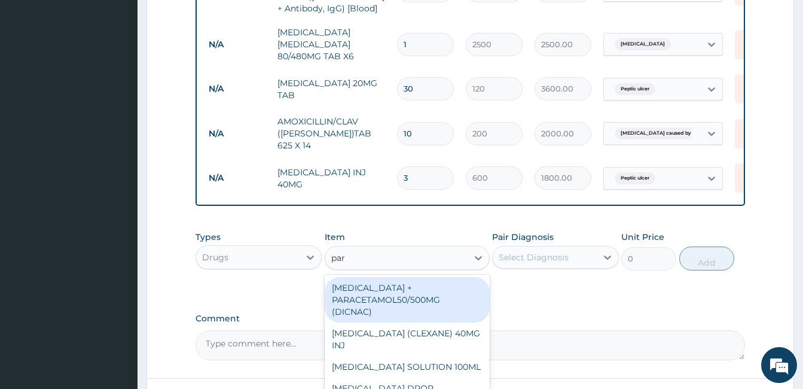
type input "para"
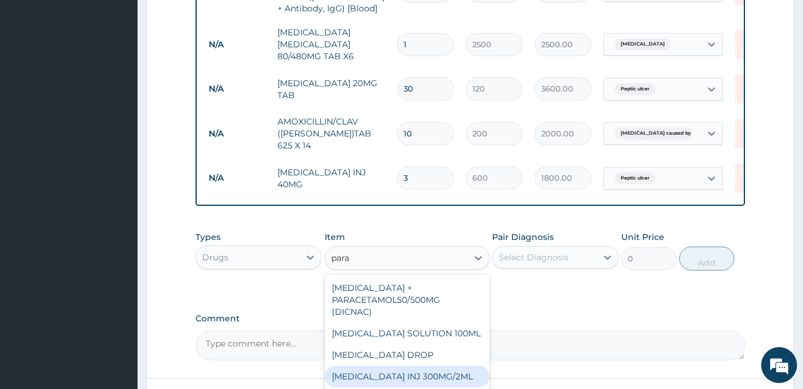
click at [423, 371] on div "PARACETAMOL INJ 300MG/2ML" at bounding box center [407, 376] width 165 height 22
type input "200"
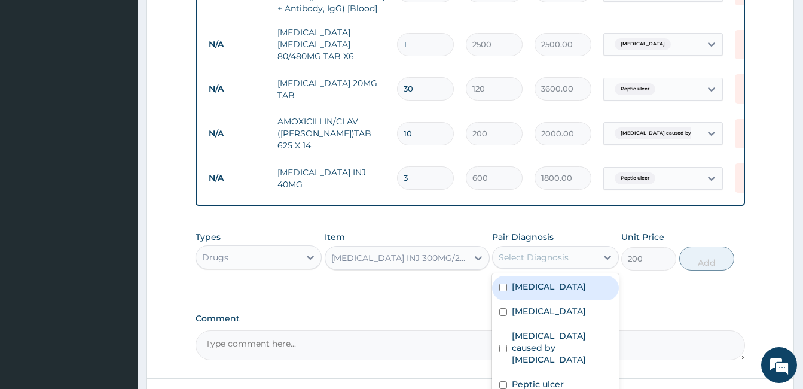
click at [522, 251] on div "Select Diagnosis" at bounding box center [534, 257] width 70 height 12
click at [502, 283] on input "checkbox" at bounding box center [503, 287] width 8 height 8
checkbox input "true"
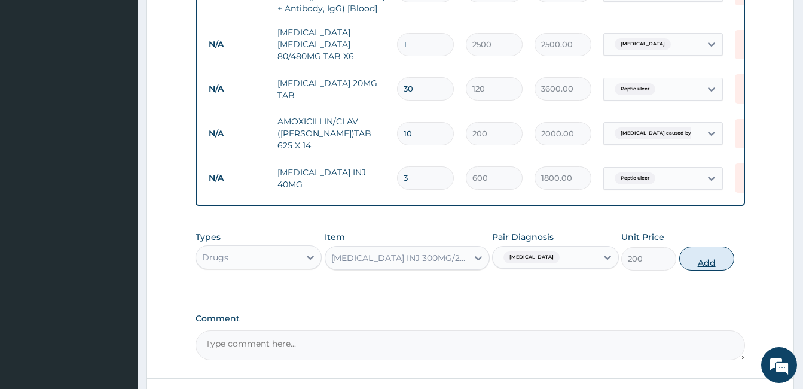
click at [700, 246] on button "Add" at bounding box center [706, 258] width 55 height 24
type input "0"
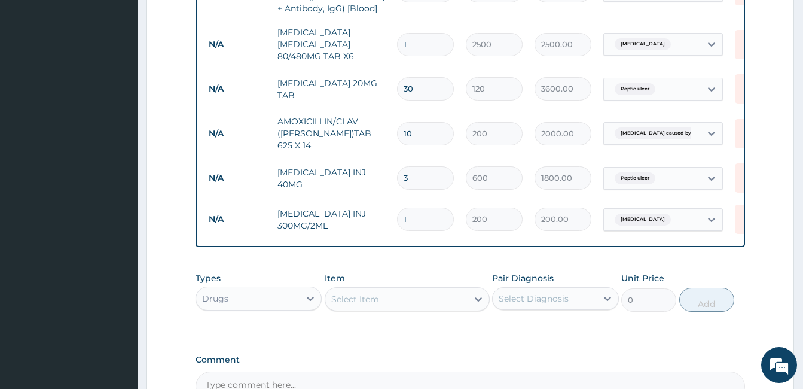
type input "0.00"
type input "3"
type input "600.00"
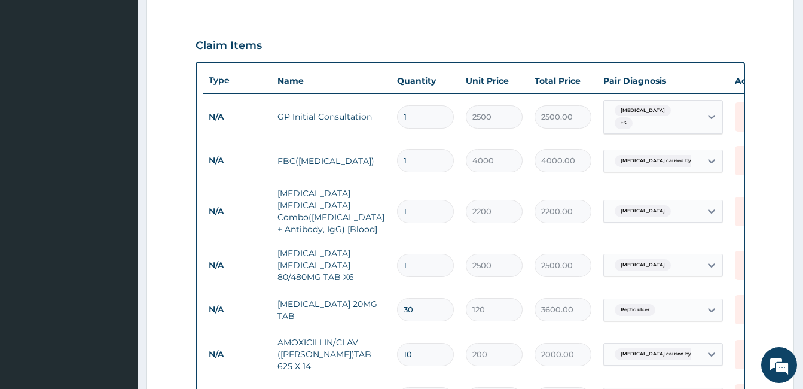
scroll to position [376, 0]
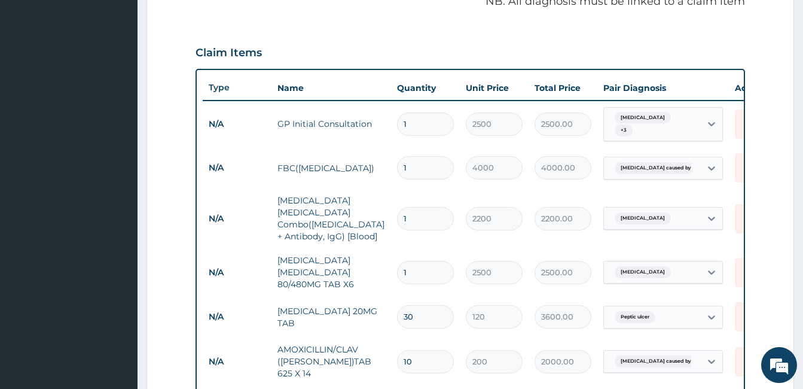
type input "3"
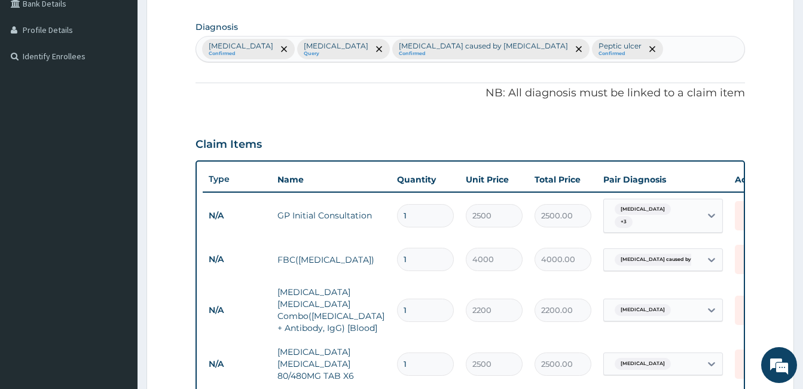
scroll to position [272, 0]
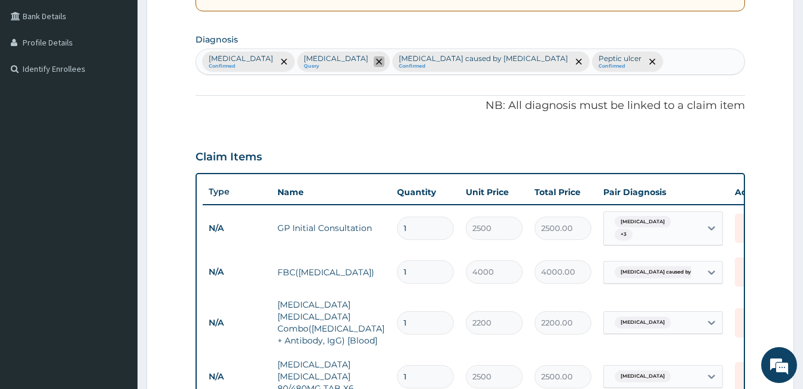
click at [376, 59] on icon "remove selection option" at bounding box center [379, 62] width 6 height 6
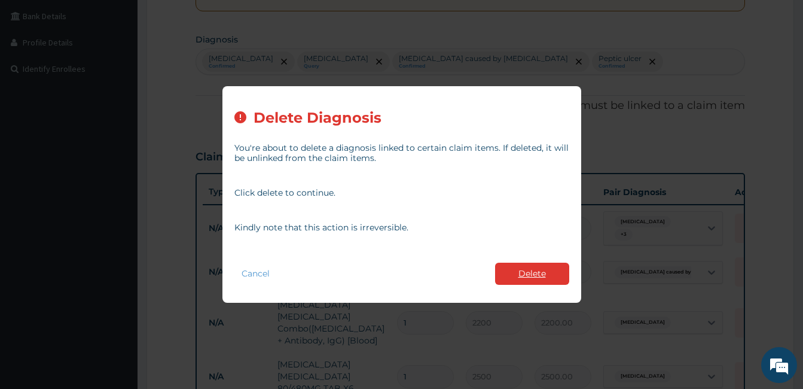
click at [526, 271] on button "Delete" at bounding box center [532, 274] width 74 height 22
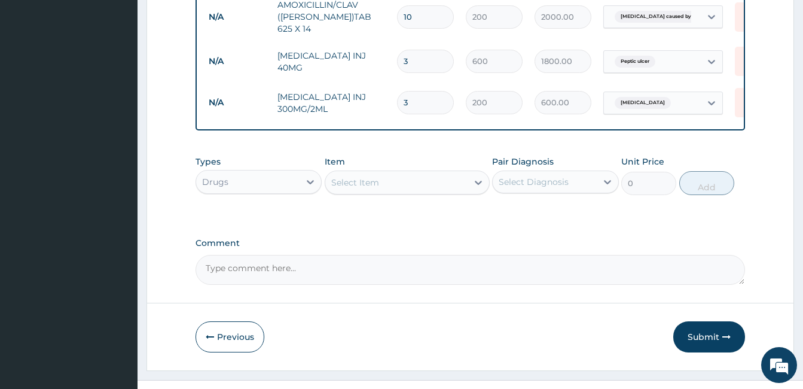
scroll to position [728, 0]
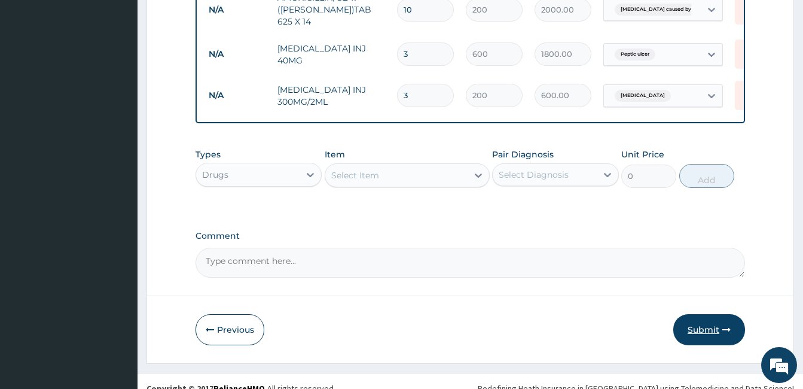
click at [695, 316] on button "Submit" at bounding box center [709, 329] width 72 height 31
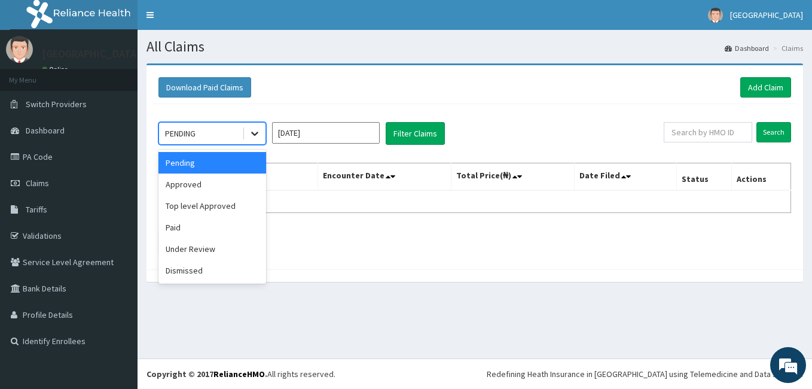
click at [257, 136] on icon at bounding box center [255, 133] width 12 height 12
click at [239, 193] on div "Approved" at bounding box center [212, 184] width 108 height 22
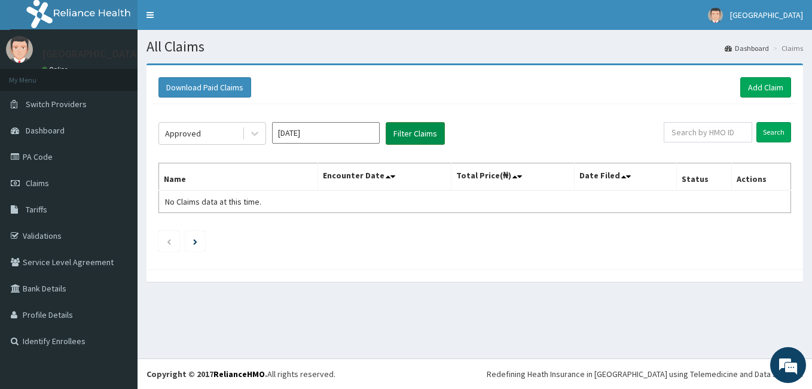
click at [400, 138] on button "Filter Claims" at bounding box center [415, 133] width 59 height 23
